Goal: Find specific page/section: Find specific page/section

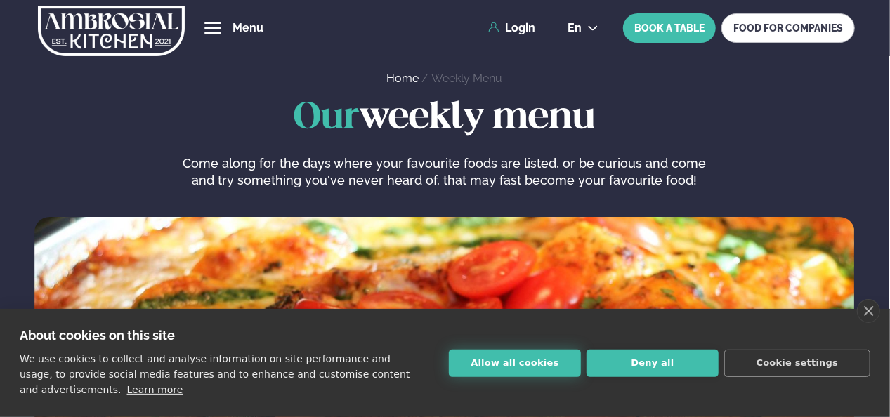
click at [500, 368] on button "Allow all cookies" at bounding box center [515, 363] width 132 height 27
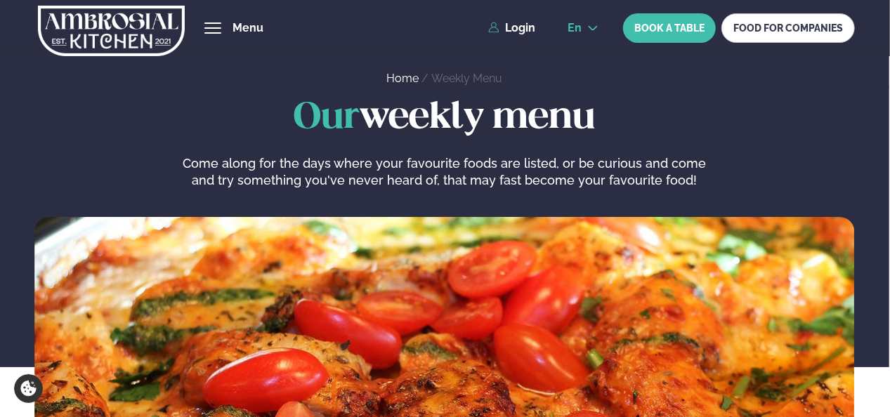
click at [589, 26] on button "en" at bounding box center [582, 27] width 53 height 11
click at [580, 81] on link "is" at bounding box center [582, 81] width 53 height 28
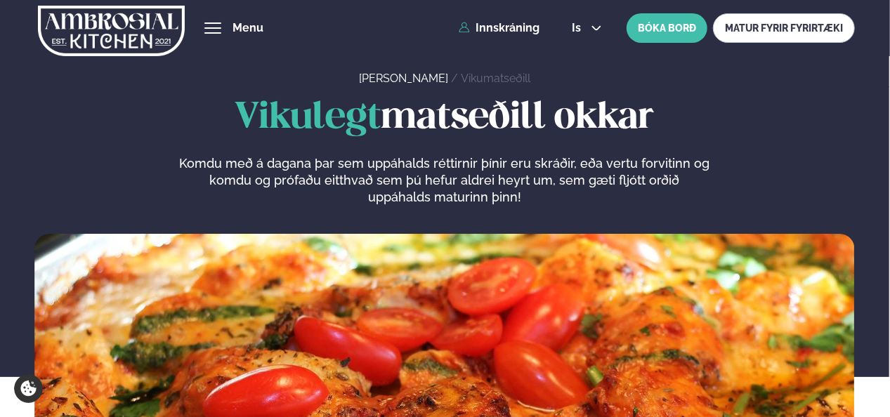
click at [214, 25] on div "hamburger" at bounding box center [212, 27] width 17 height 11
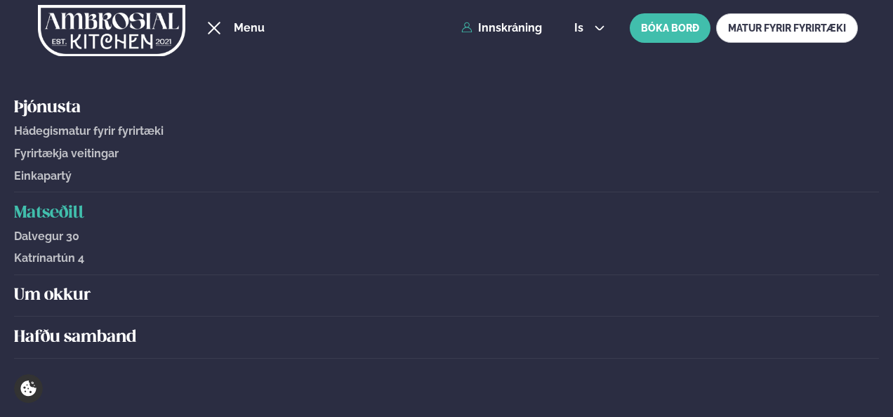
click at [94, 133] on span "Hádegismatur fyrir fyrirtæki" at bounding box center [89, 130] width 150 height 13
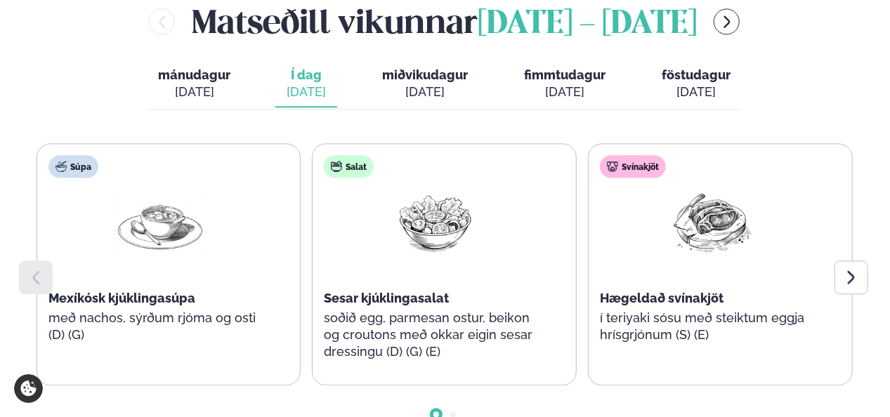
scroll to position [1638, 0]
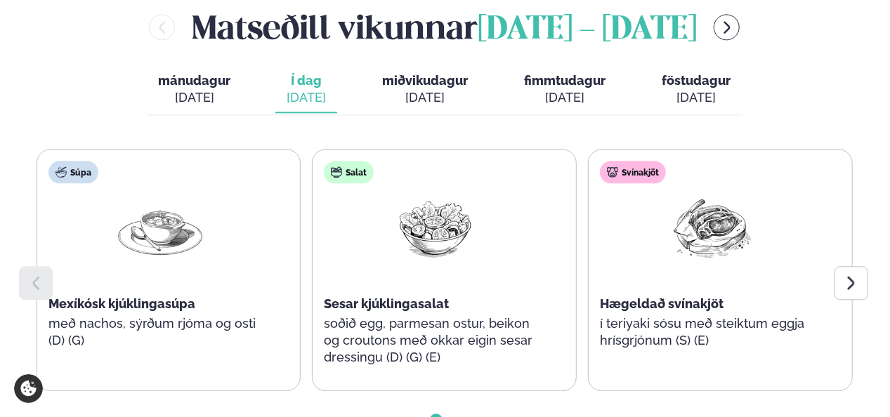
click at [435, 73] on span "miðvikudagur" at bounding box center [425, 80] width 86 height 15
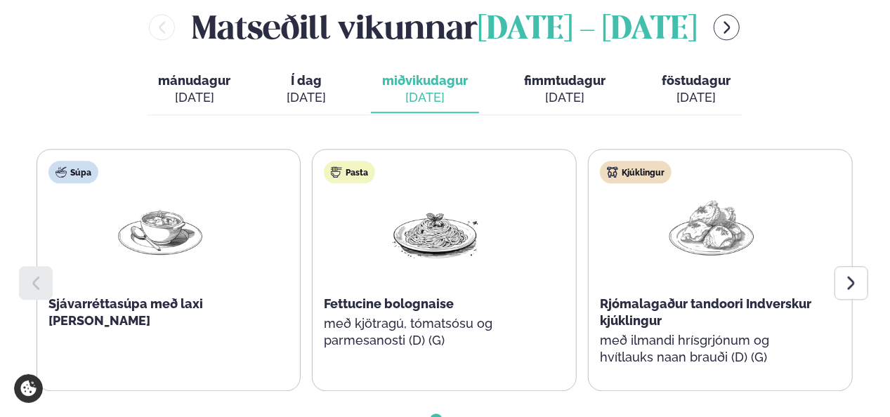
click at [308, 72] on span "Í dag" at bounding box center [306, 80] width 39 height 17
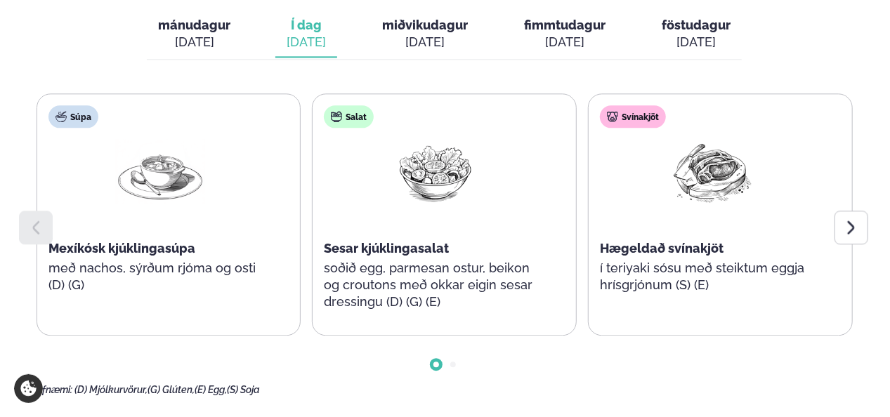
scroll to position [1690, 0]
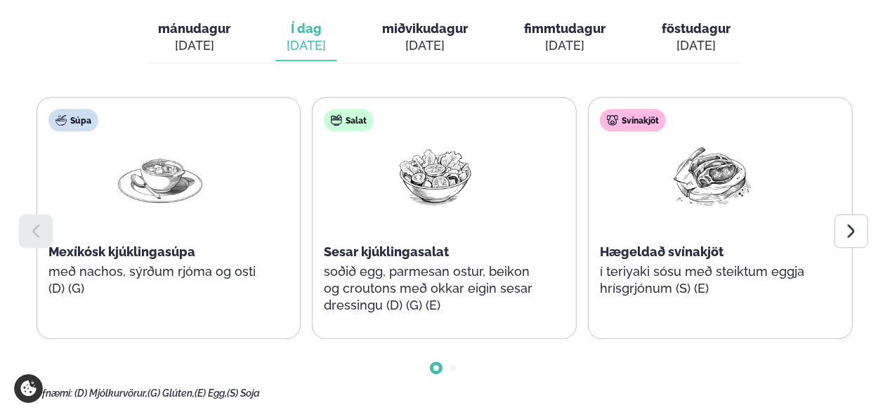
click at [424, 37] on div "[DATE]" at bounding box center [425, 45] width 86 height 17
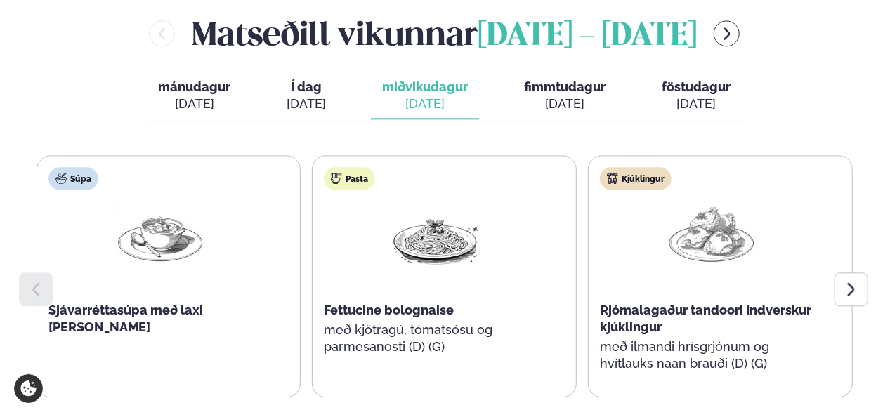
scroll to position [1631, 0]
click at [560, 80] on span "fimmtudagur" at bounding box center [564, 87] width 81 height 15
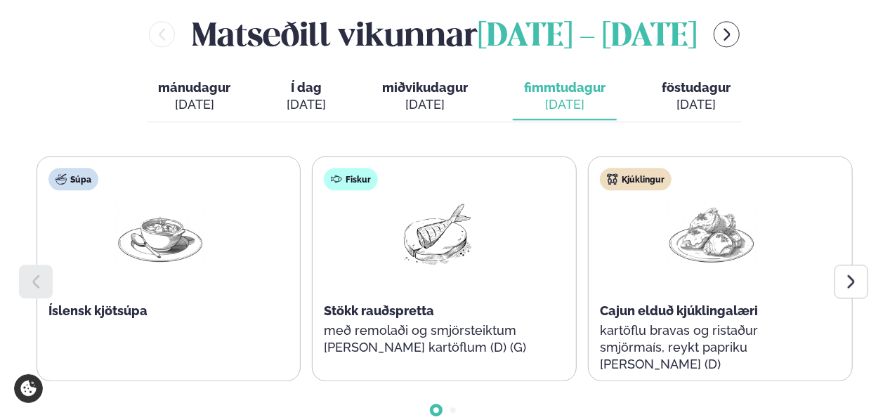
click at [698, 80] on span "föstudagur" at bounding box center [696, 87] width 69 height 15
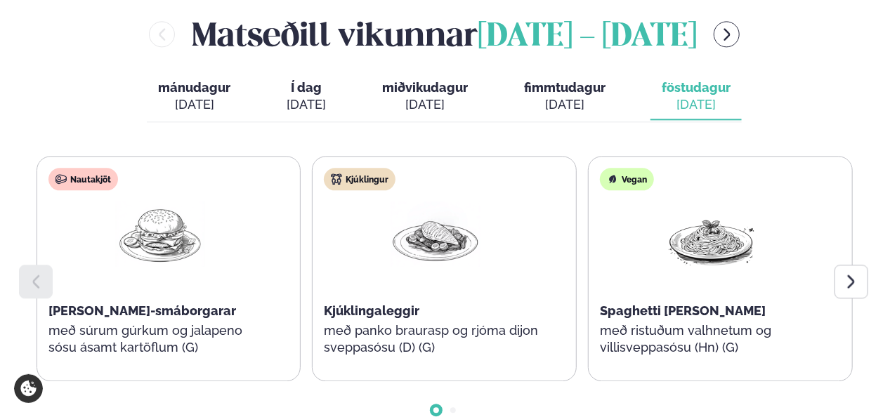
click at [185, 96] on div "[DATE]" at bounding box center [194, 104] width 72 height 17
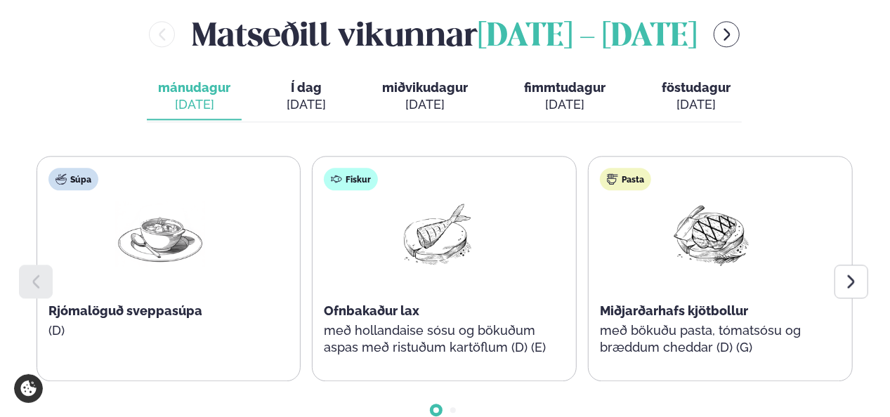
click at [315, 96] on div "[DATE]" at bounding box center [306, 104] width 39 height 17
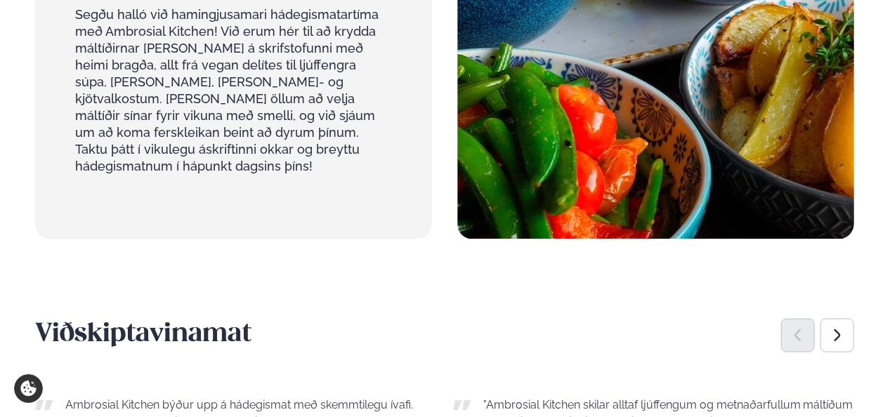
scroll to position [800, 0]
